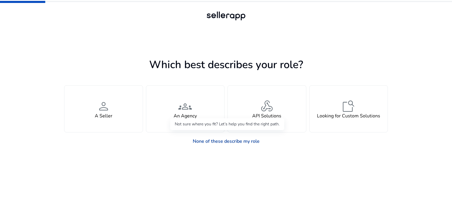
click at [205, 138] on link "None of these describe my role" at bounding box center [226, 141] width 76 height 12
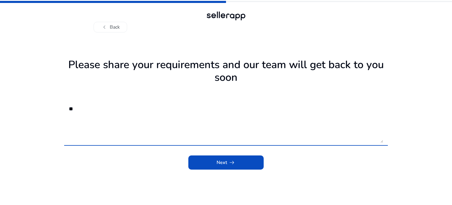
type textarea "*"
type textarea "**********"
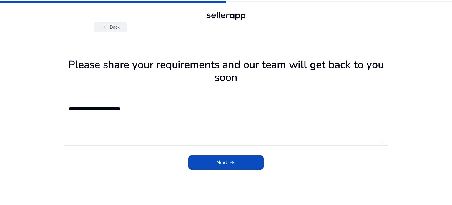
click at [113, 24] on button "chevron_left Back" at bounding box center [111, 27] width 34 height 11
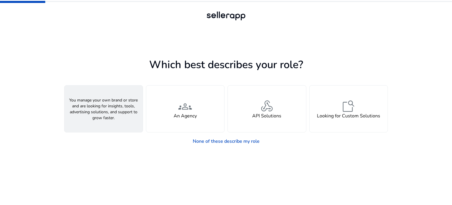
click at [117, 121] on div "person A Seller" at bounding box center [103, 108] width 78 height 47
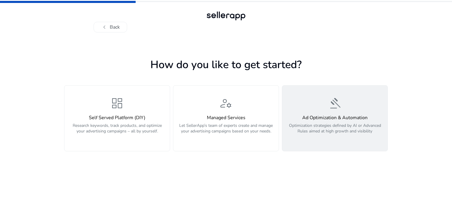
click at [313, 131] on p "Optimization strategies defined by AI or Advanced Rules aimed at high growth an…" at bounding box center [335, 131] width 98 height 18
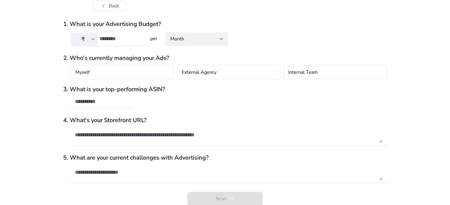
scroll to position [26, 0]
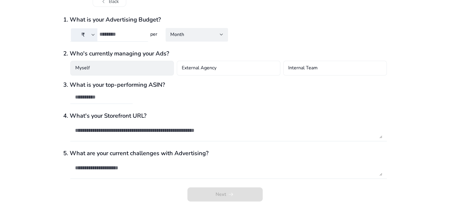
click at [105, 74] on div "Myself" at bounding box center [122, 68] width 104 height 15
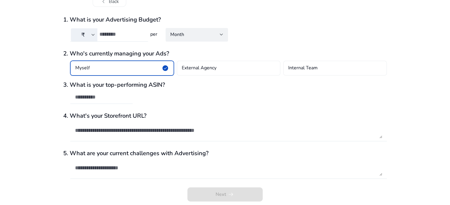
click at [98, 106] on div at bounding box center [101, 107] width 62 height 6
click at [96, 97] on input "text" at bounding box center [101, 97] width 53 height 6
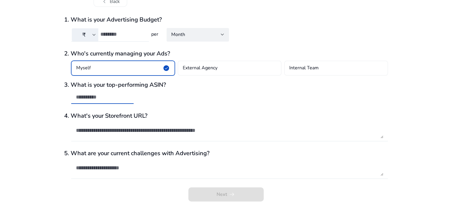
scroll to position [0, 0]
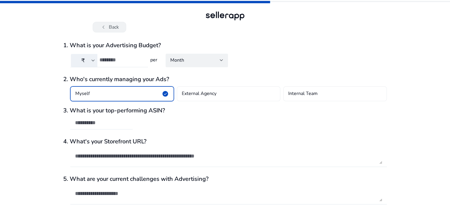
click at [101, 27] on span "chevron_left" at bounding box center [103, 27] width 7 height 7
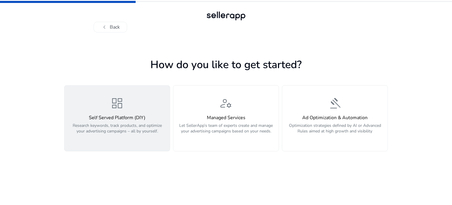
click at [157, 119] on h4 "Self Served Platform (DIY)" at bounding box center [117, 118] width 98 height 6
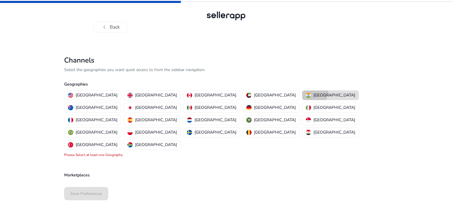
click at [302, 91] on button "[GEOGRAPHIC_DATA]" at bounding box center [330, 94] width 57 height 9
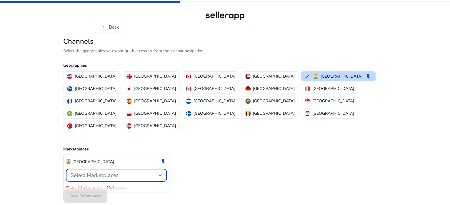
click at [78, 171] on span "Select Marketplaces" at bounding box center [95, 174] width 48 height 7
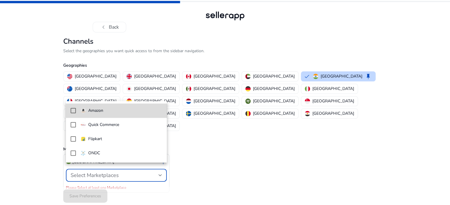
click at [86, 114] on mat-option "Amazon" at bounding box center [116, 110] width 101 height 14
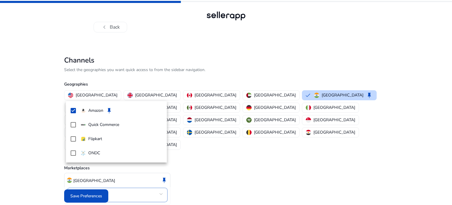
click at [82, 192] on div at bounding box center [226, 102] width 452 height 205
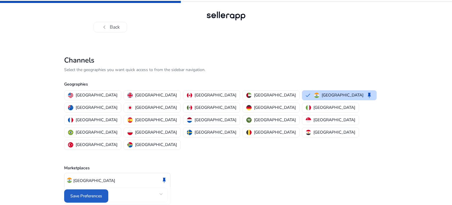
click at [82, 193] on span "Save Preferences" at bounding box center [86, 196] width 32 height 6
